Goal: Task Accomplishment & Management: Manage account settings

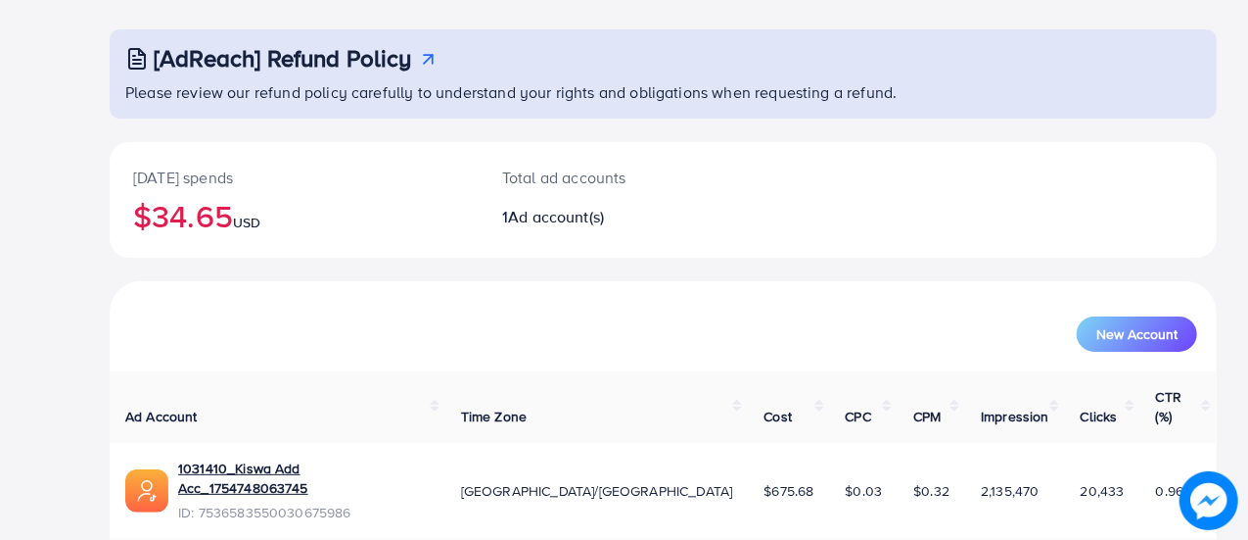
scroll to position [133, 0]
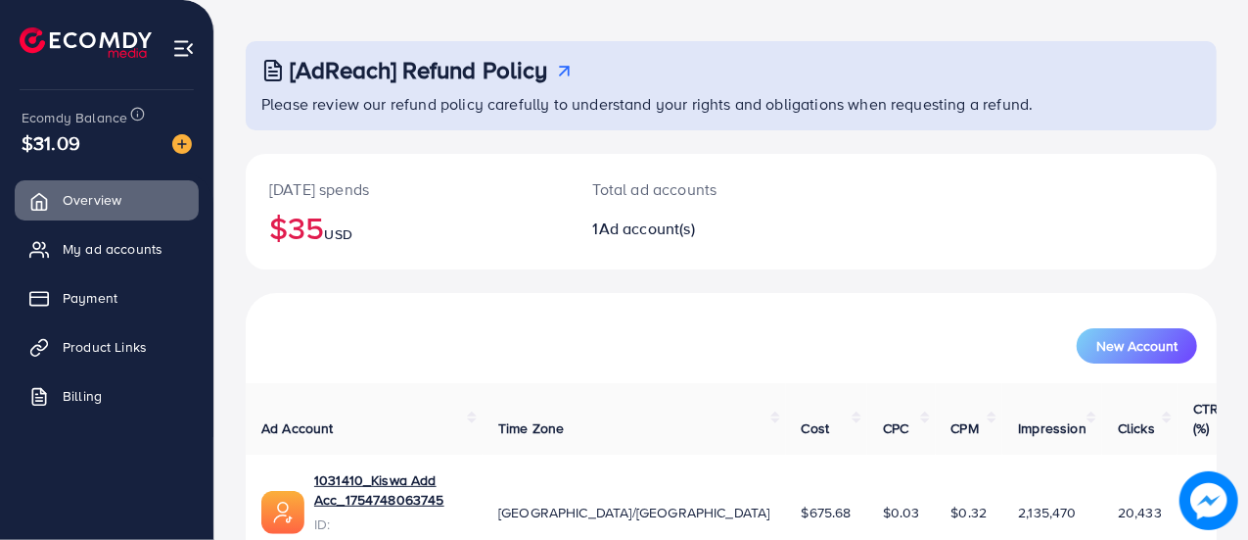
scroll to position [71, 0]
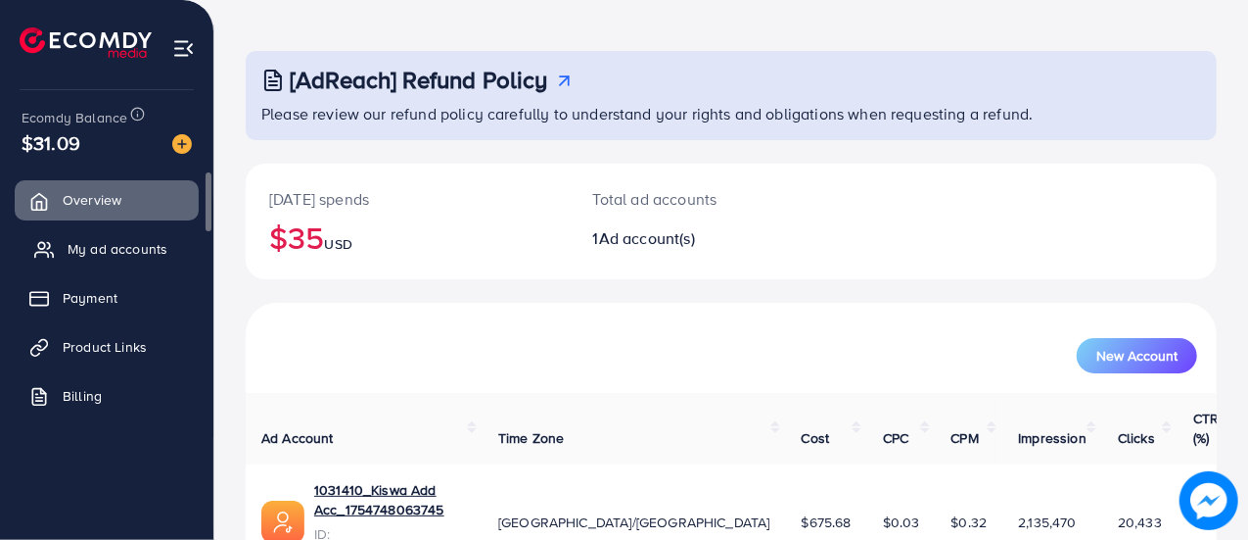
click at [138, 268] on link "My ad accounts" at bounding box center [107, 248] width 184 height 39
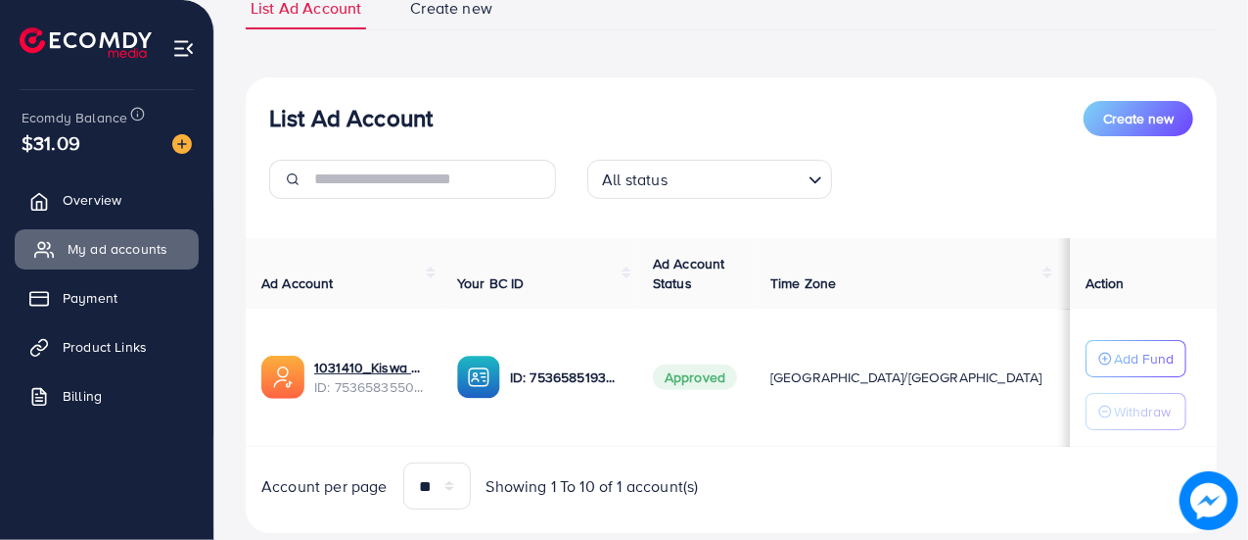
scroll to position [163, 0]
